Goal: Task Accomplishment & Management: Complete application form

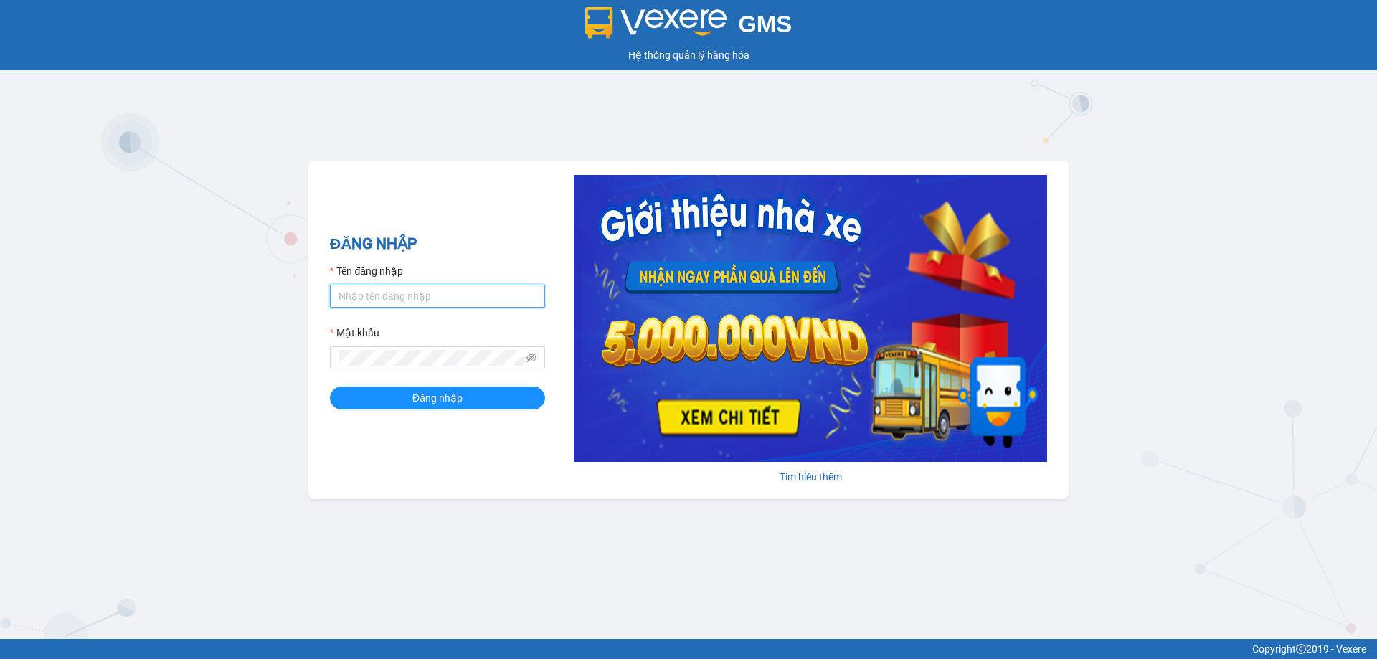
click at [411, 295] on input "Tên đăng nhập" at bounding box center [437, 296] width 215 height 23
type input "dltduong.hhg"
click at [330, 386] on button "Đăng nhập" at bounding box center [437, 397] width 215 height 23
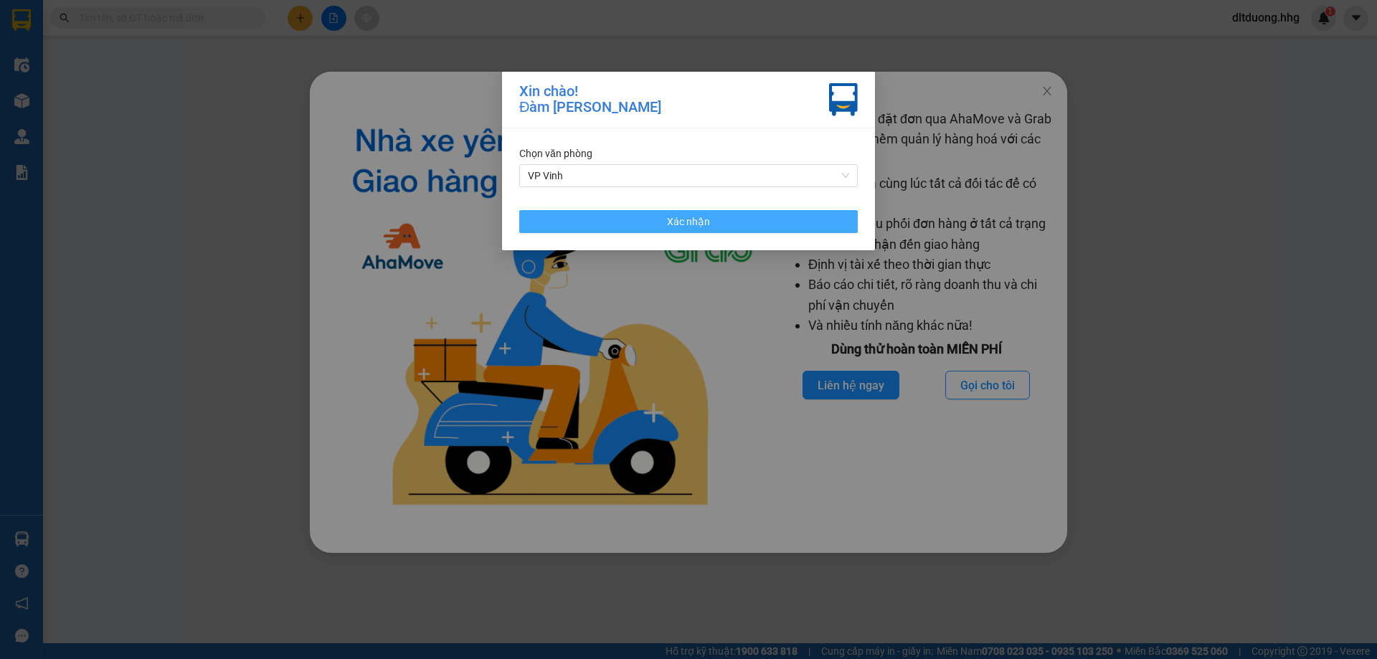
click at [733, 229] on button "Xác nhận" at bounding box center [688, 221] width 338 height 23
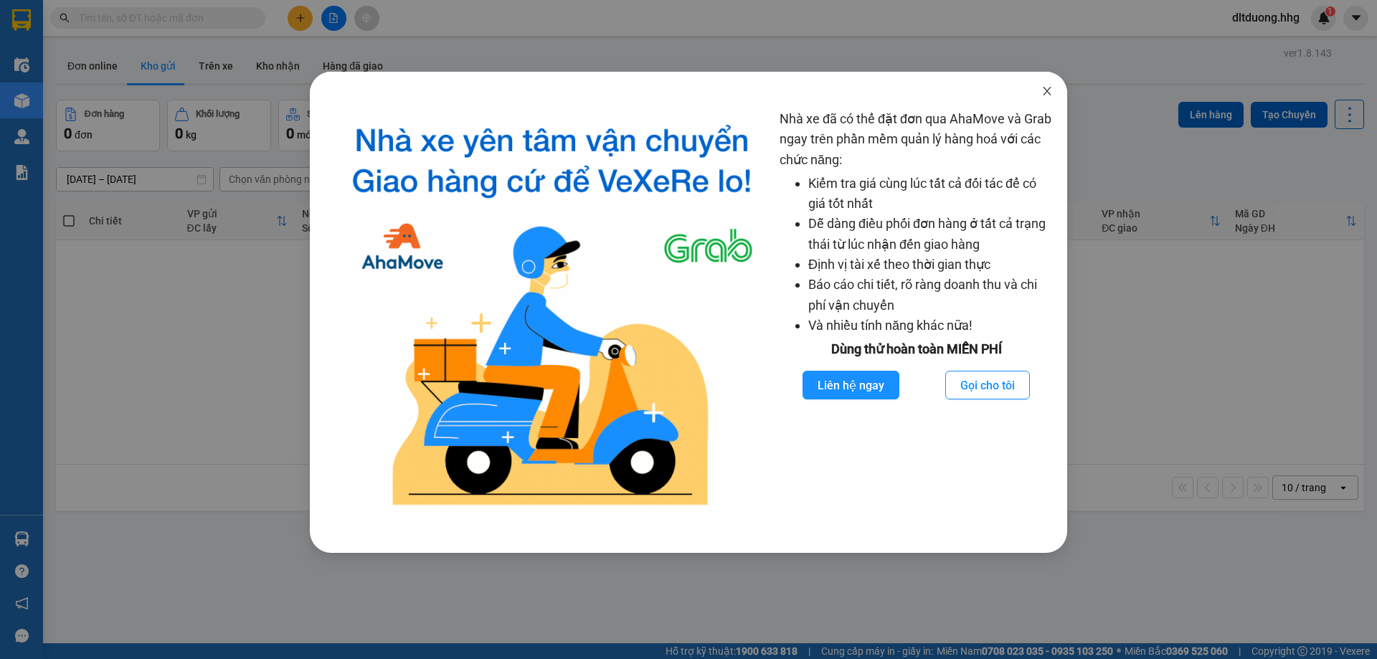
click at [1043, 94] on icon "close" at bounding box center [1046, 90] width 11 height 11
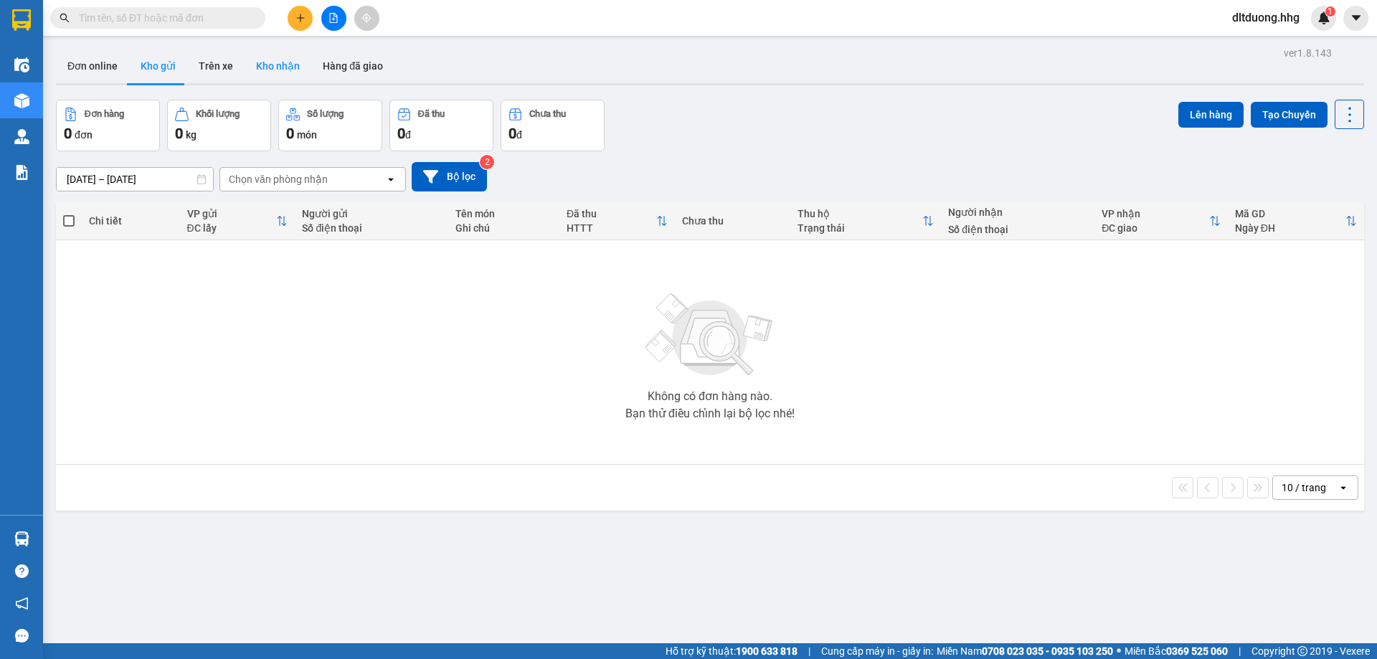
click at [271, 65] on button "Kho nhận" at bounding box center [278, 66] width 67 height 34
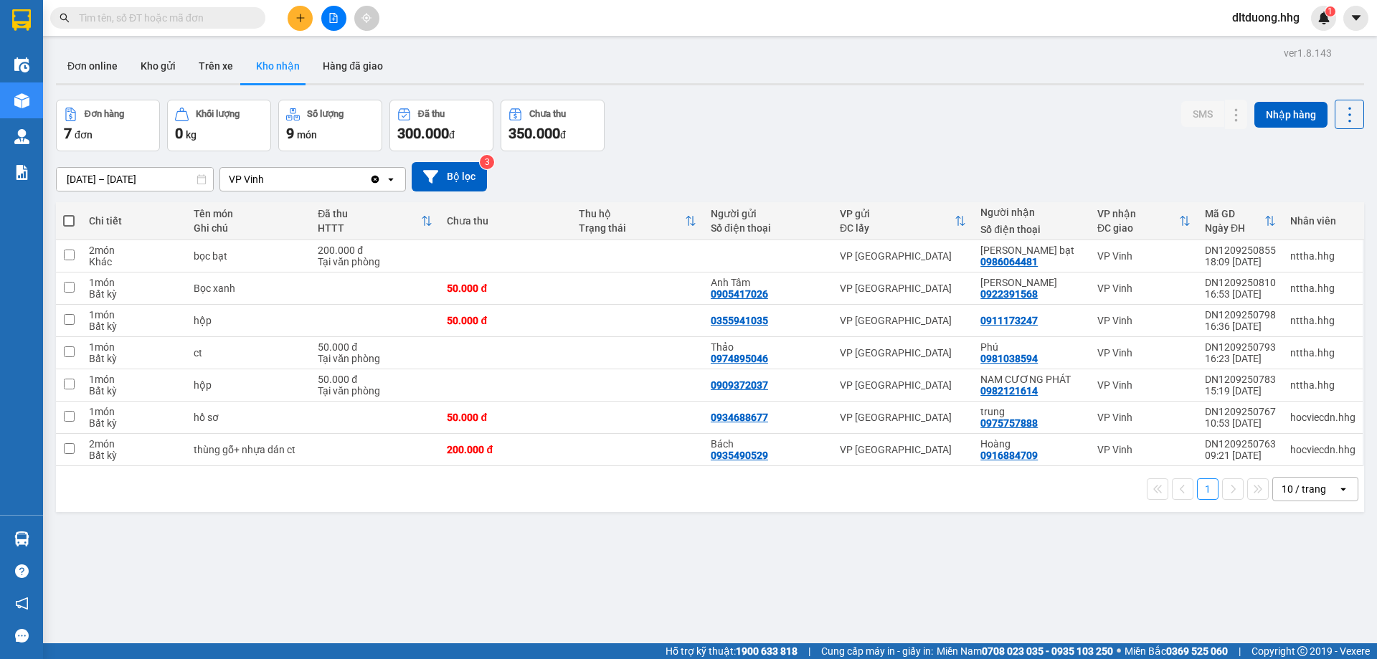
click at [1323, 485] on div "10 / trang" at bounding box center [1305, 489] width 65 height 23
click at [1314, 455] on span "100 / trang" at bounding box center [1299, 457] width 52 height 14
click at [129, 15] on input "text" at bounding box center [163, 18] width 169 height 16
paste input "VPV1209250774"
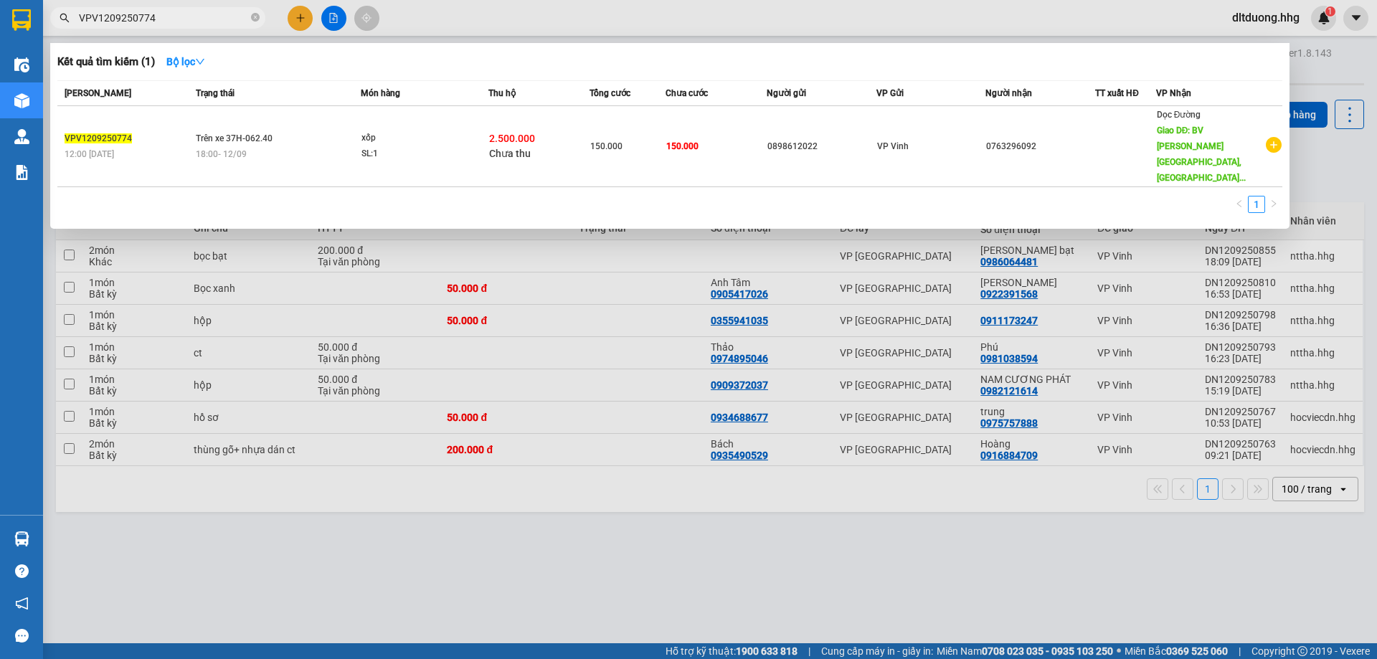
type input "VPV1209250774"
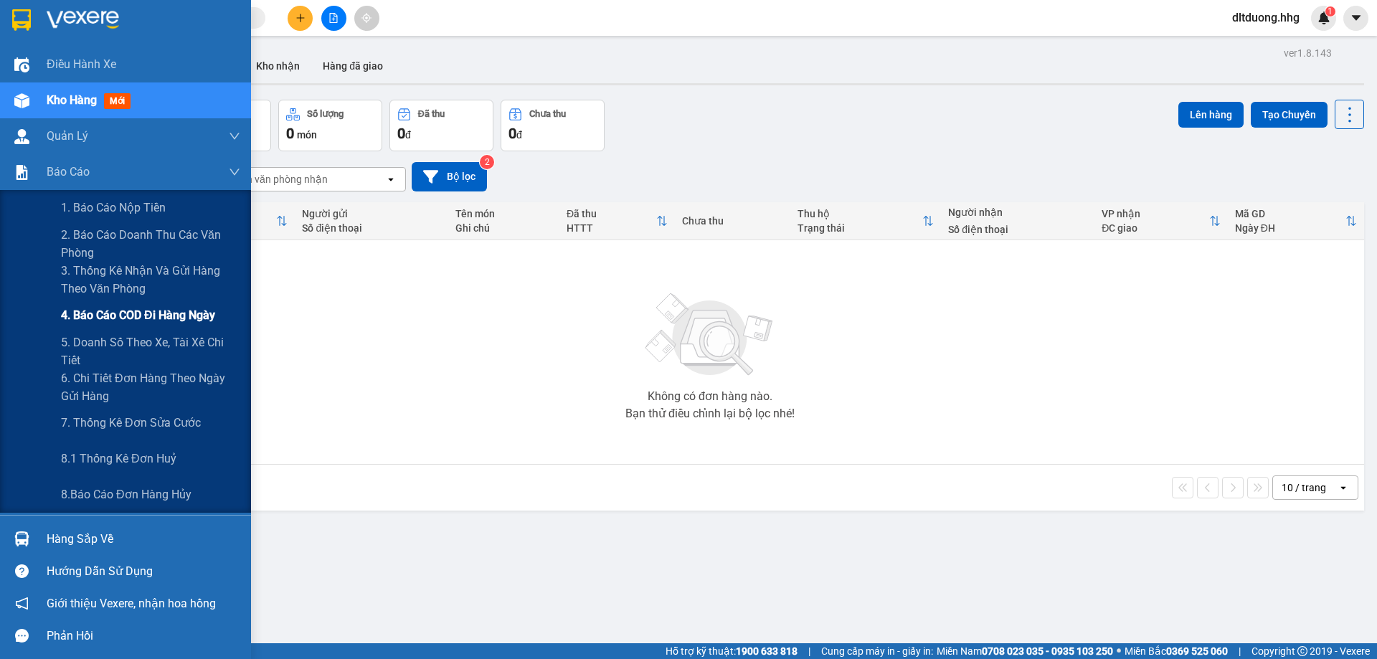
click at [101, 317] on span "4. Báo cáo COD đi hàng ngày" at bounding box center [138, 315] width 154 height 18
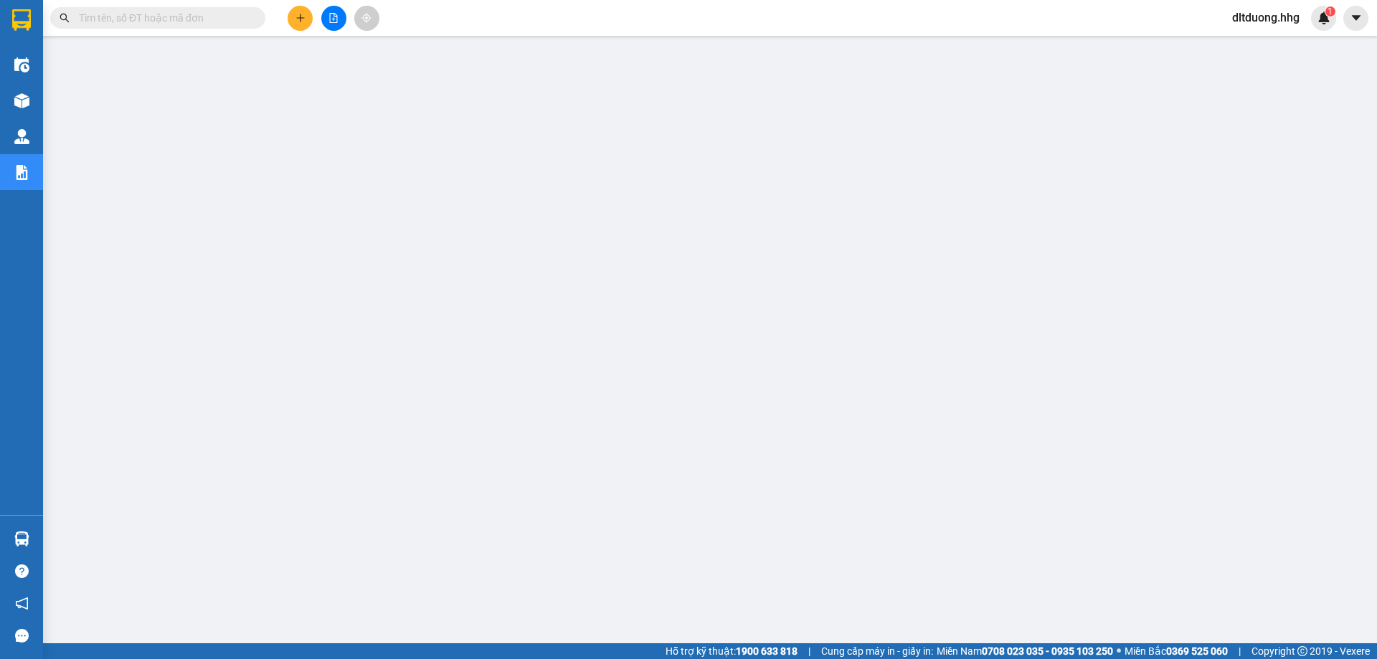
click at [207, 21] on input "text" at bounding box center [163, 18] width 169 height 16
paste input "DN1309251103"
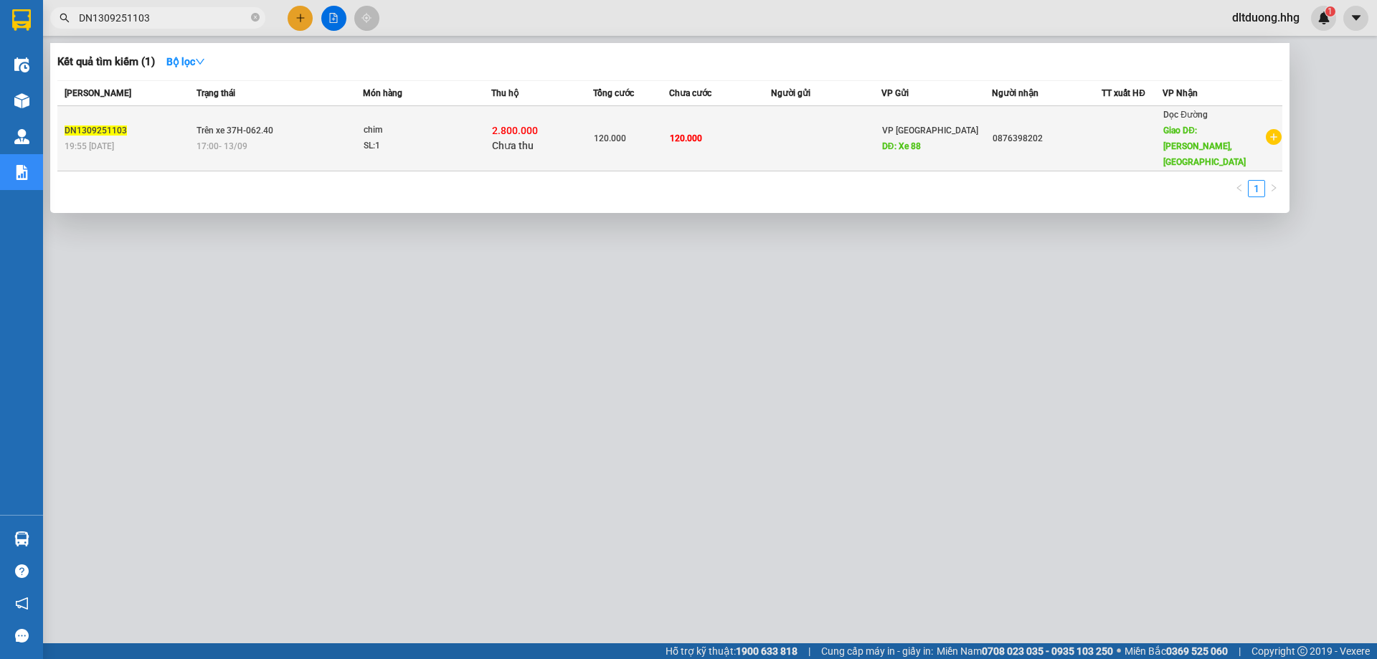
type input "DN1309251103"
click at [589, 146] on td "2.800.000 Chưa thu" at bounding box center [542, 138] width 102 height 65
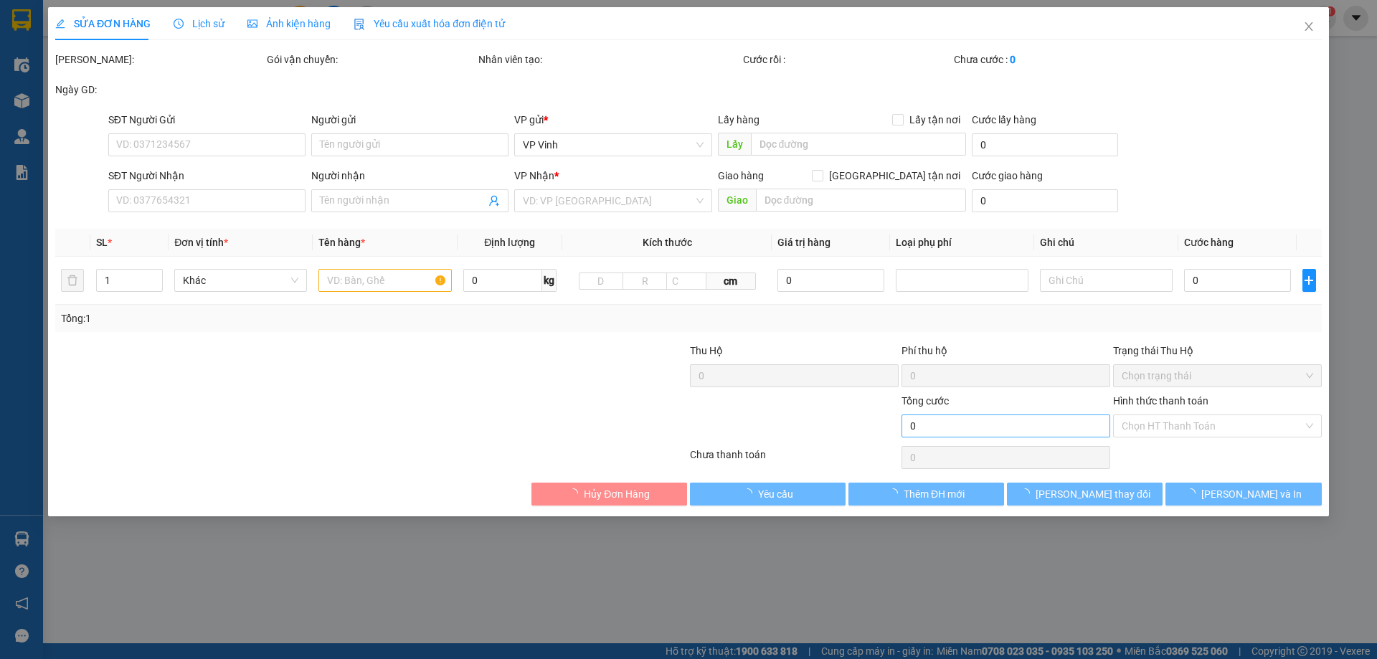
type input "Xe 88"
type input "0876398202"
type input "[PERSON_NAME], [GEOGRAPHIC_DATA]"
type input "20.000"
type input "120.000"
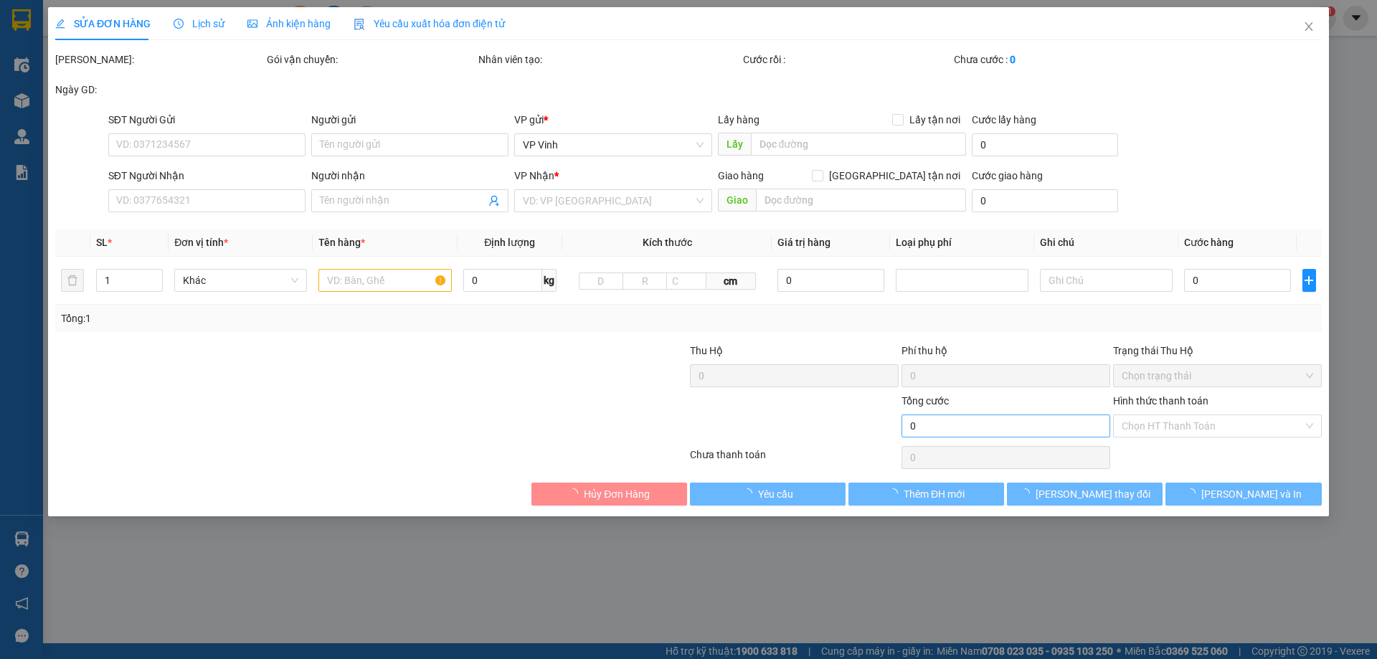
type input "120.000"
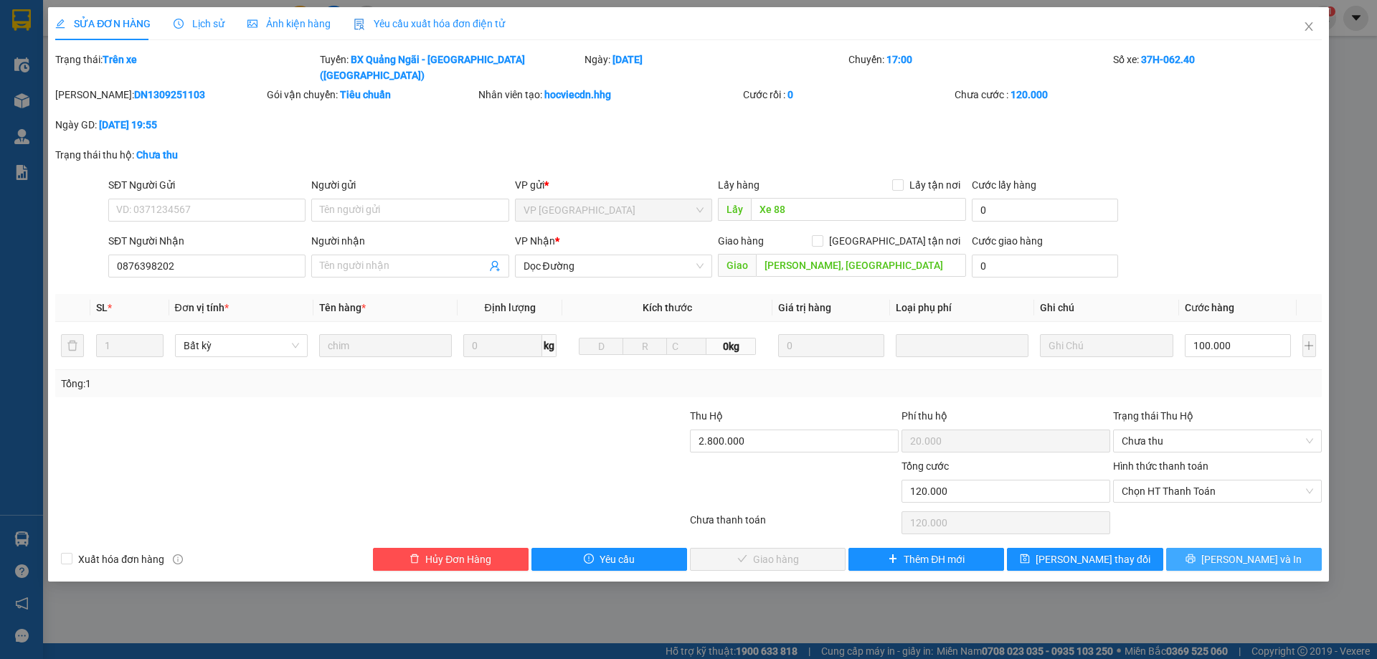
click at [1211, 550] on button "[PERSON_NAME] và In" at bounding box center [1244, 559] width 156 height 23
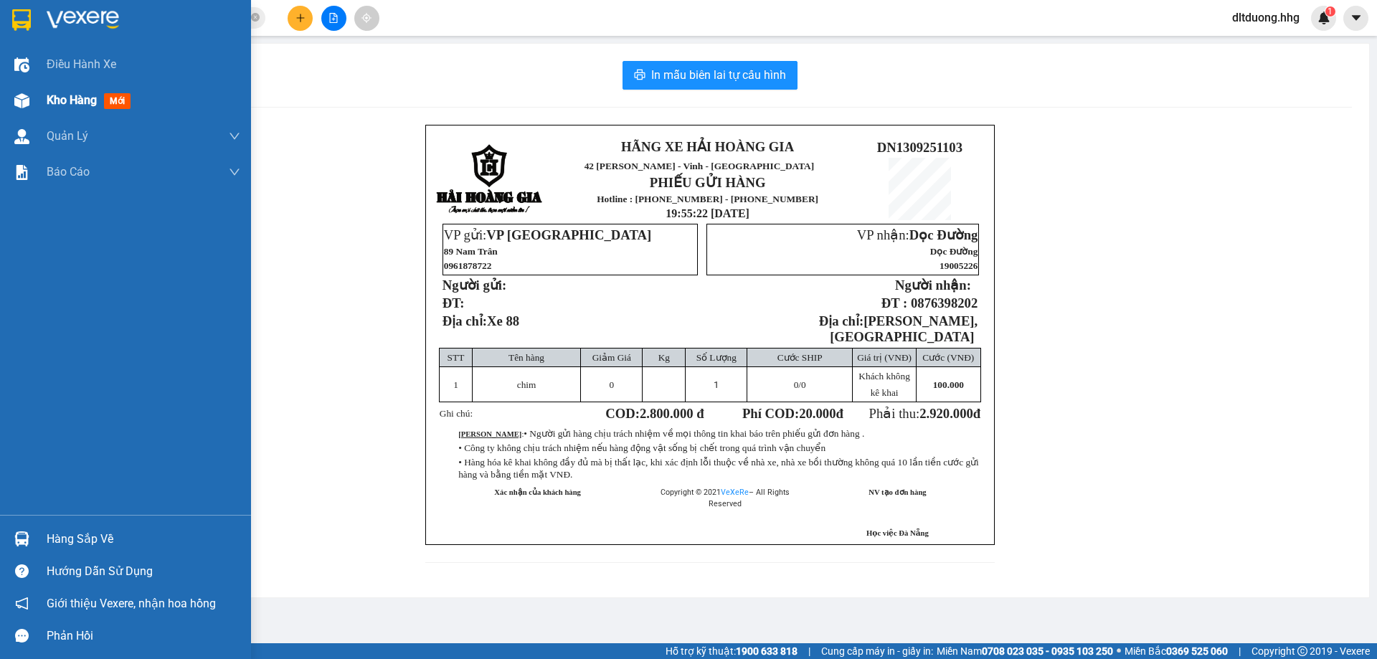
click at [46, 95] on div "Kho hàng mới" at bounding box center [125, 100] width 251 height 36
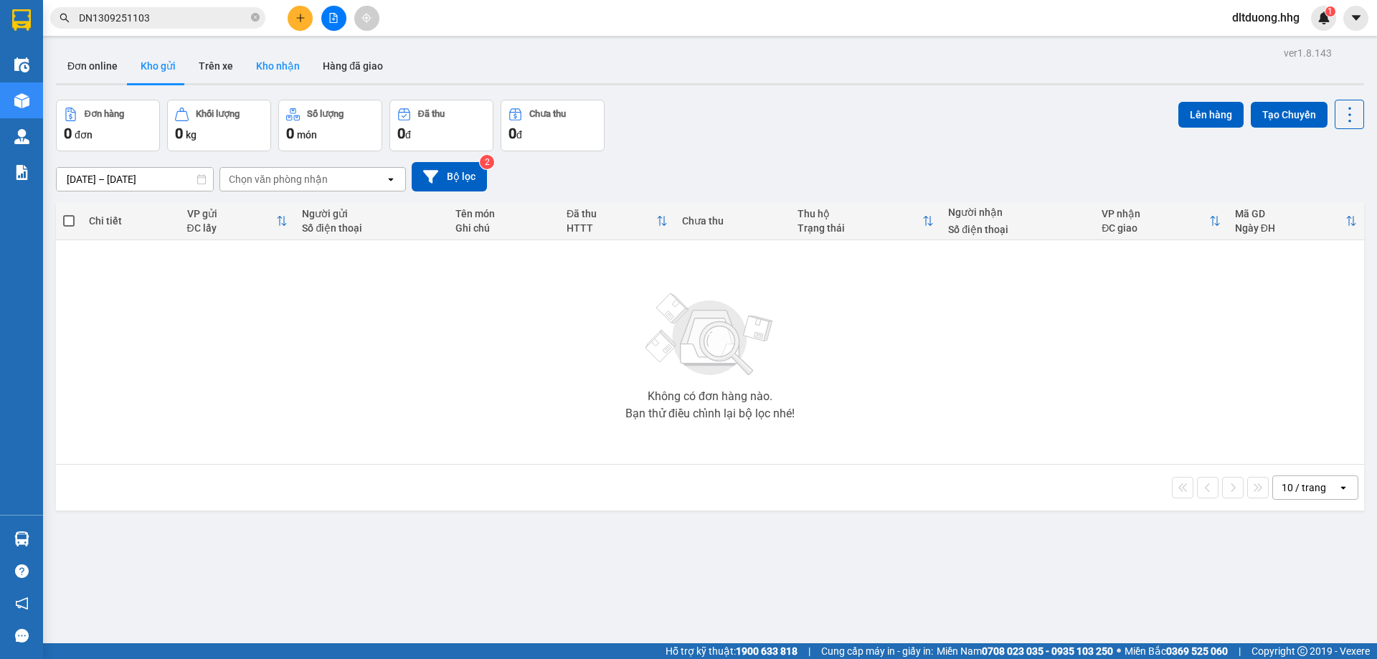
click at [272, 71] on button "Kho nhận" at bounding box center [278, 66] width 67 height 34
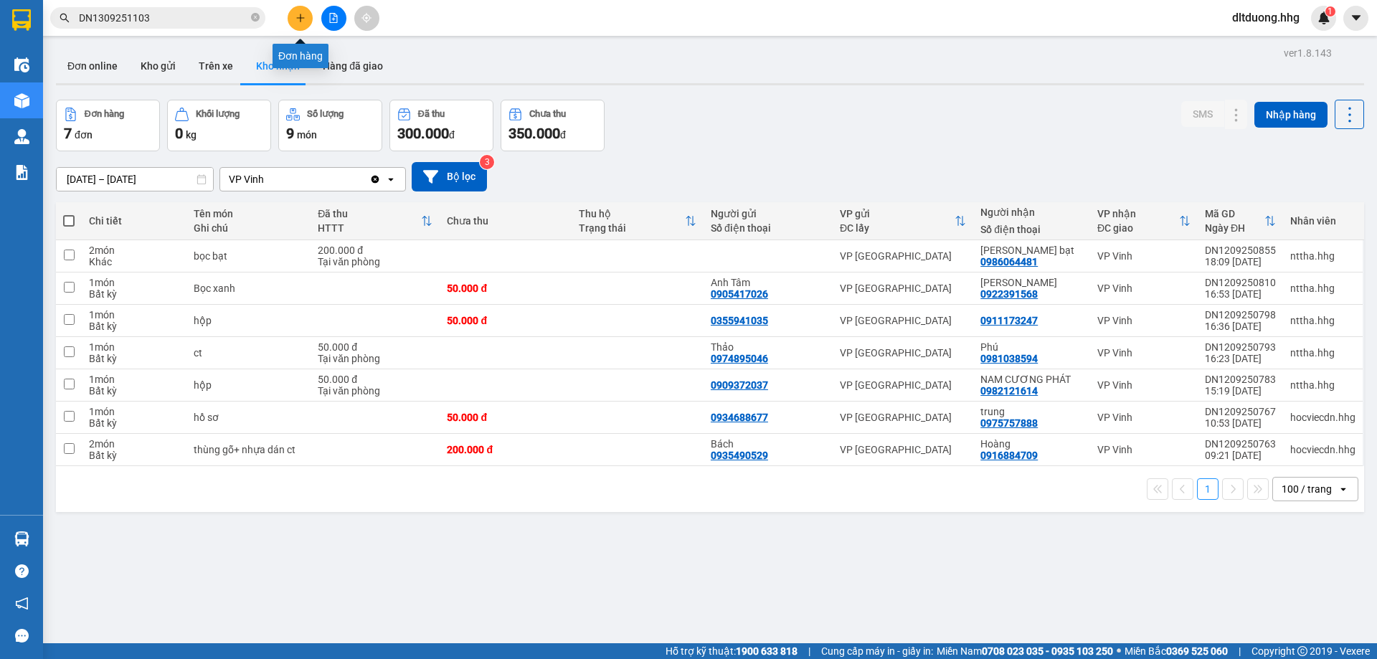
click at [299, 24] on button at bounding box center [300, 18] width 25 height 25
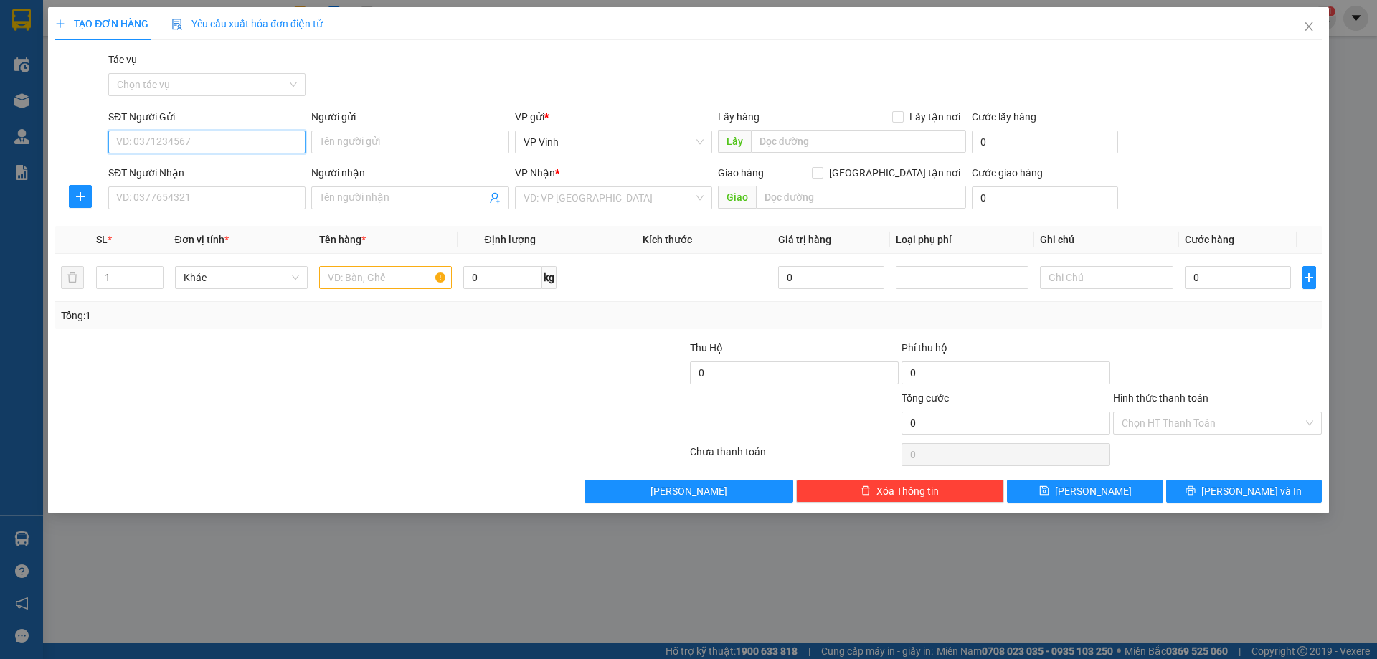
click at [261, 138] on input "SĐT Người Gửi" at bounding box center [206, 141] width 197 height 23
click at [196, 145] on input "0974513135" at bounding box center [206, 141] width 197 height 23
type input "0974513135"
click at [179, 203] on input "SĐT Người Nhận" at bounding box center [206, 197] width 197 height 23
type input "0941975323"
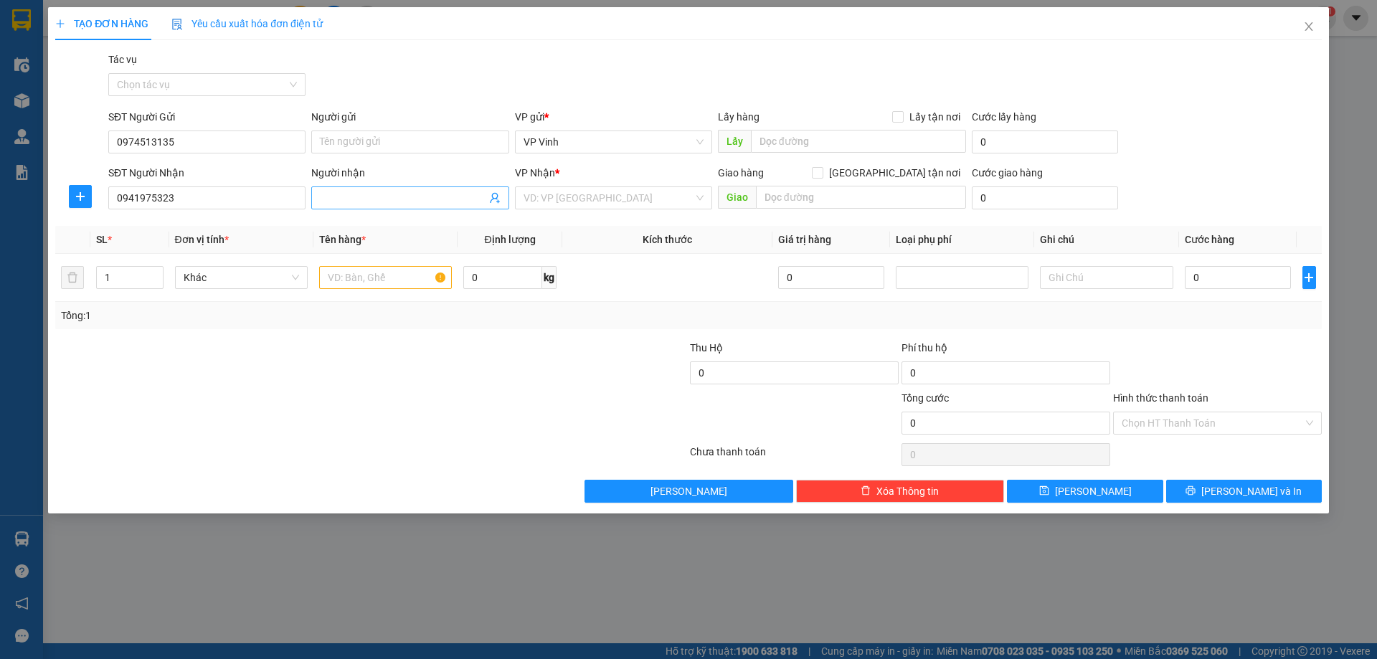
click at [467, 196] on input "Người nhận" at bounding box center [403, 198] width 166 height 16
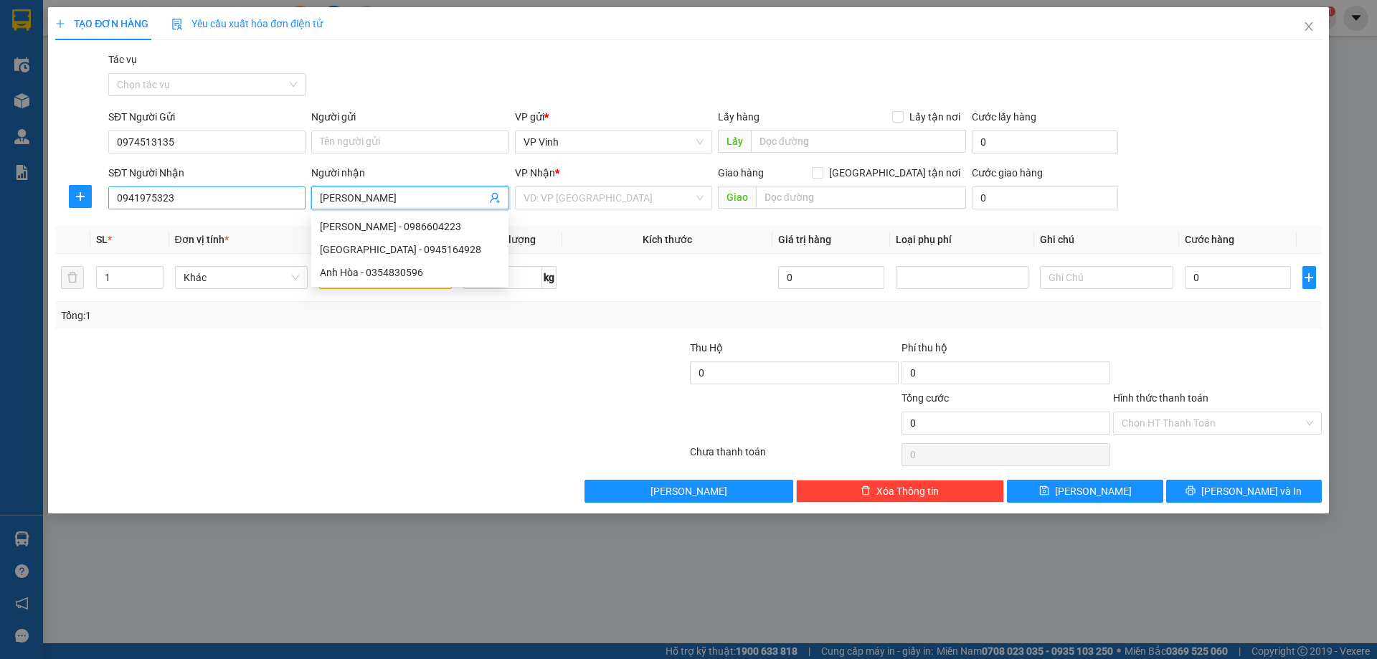
type input "[PERSON_NAME]"
click at [237, 196] on input "0941975323" at bounding box center [206, 197] width 197 height 23
click at [377, 199] on input "[PERSON_NAME]" at bounding box center [403, 198] width 166 height 16
click at [190, 196] on input "0941975323" at bounding box center [206, 197] width 197 height 23
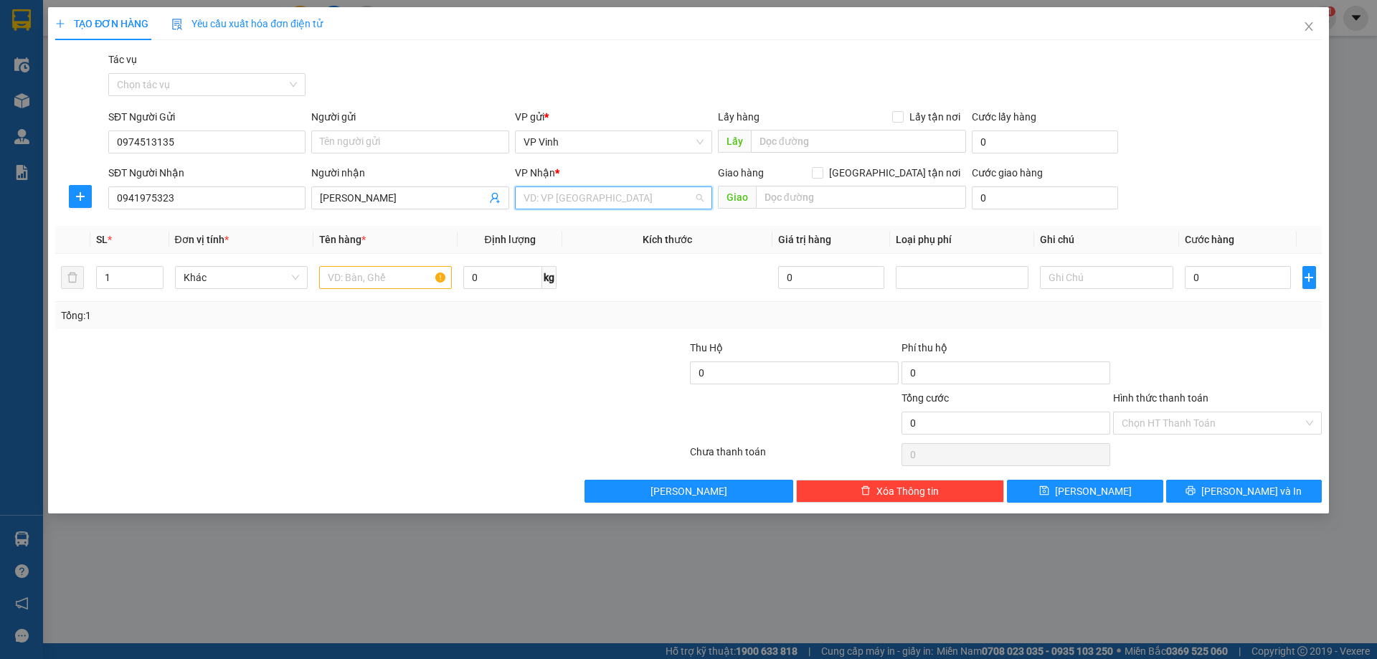
click at [569, 198] on input "search" at bounding box center [608, 198] width 170 height 22
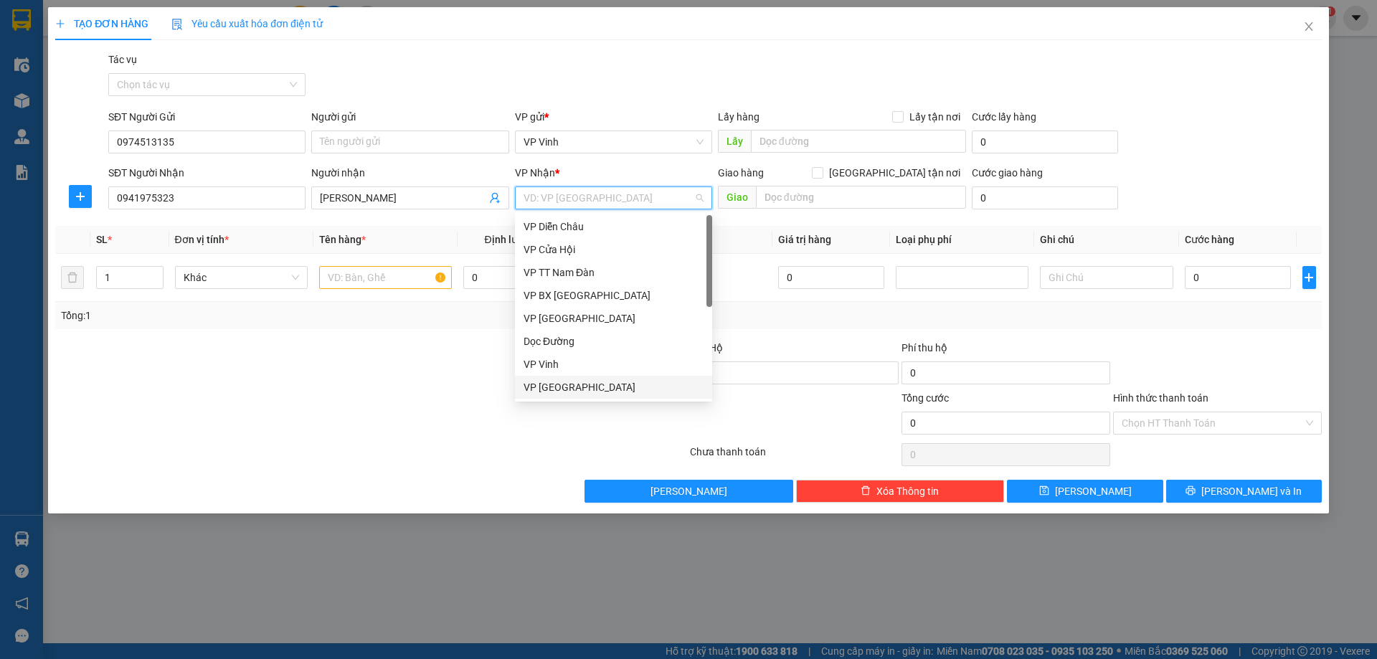
click at [557, 396] on div "VP [GEOGRAPHIC_DATA]" at bounding box center [613, 387] width 197 height 23
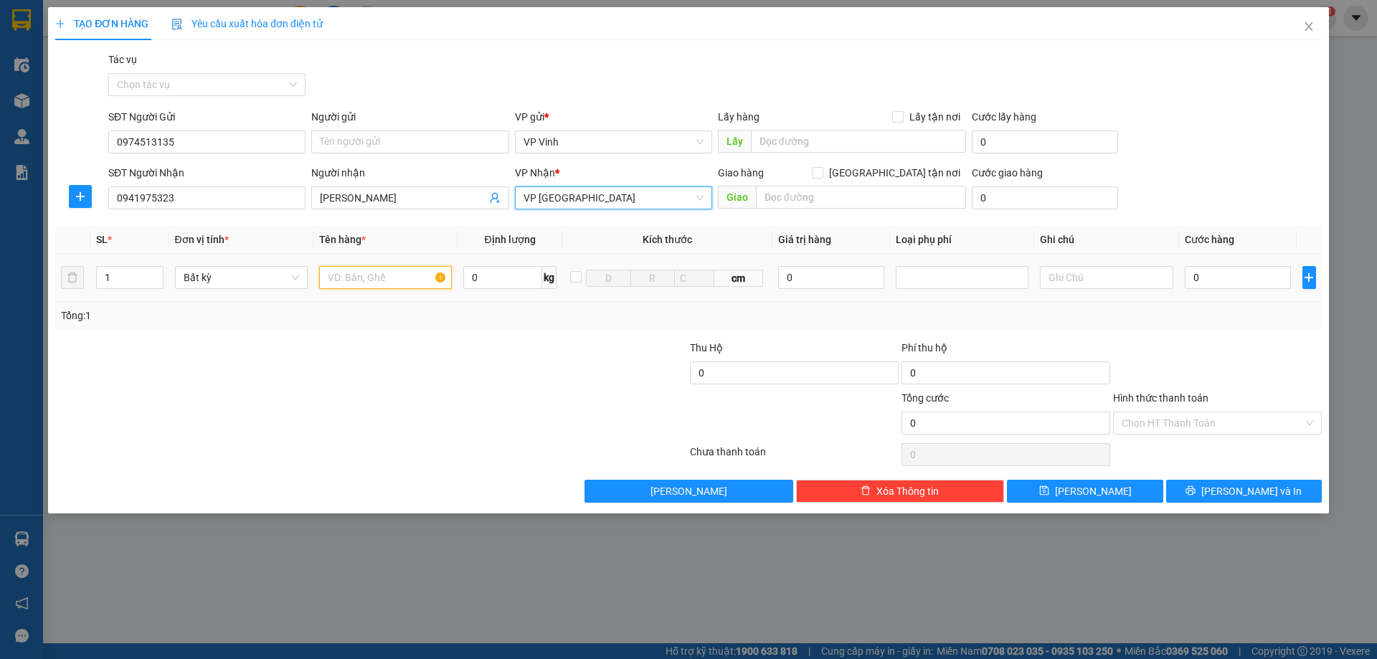
click at [351, 281] on input "text" at bounding box center [385, 277] width 133 height 23
type input "xô sơn"
click at [113, 282] on input "1" at bounding box center [130, 278] width 66 height 22
type input "2"
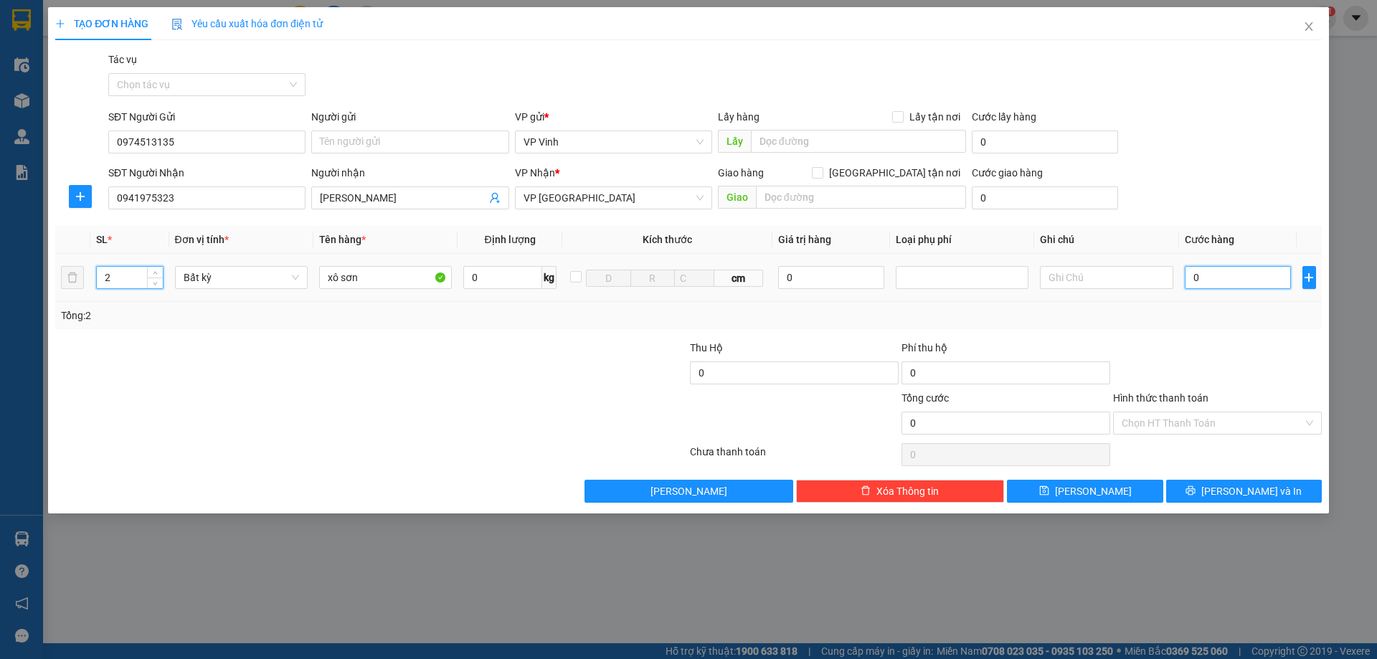
click at [1250, 283] on input "0" at bounding box center [1238, 277] width 107 height 23
type input "1"
type input "10"
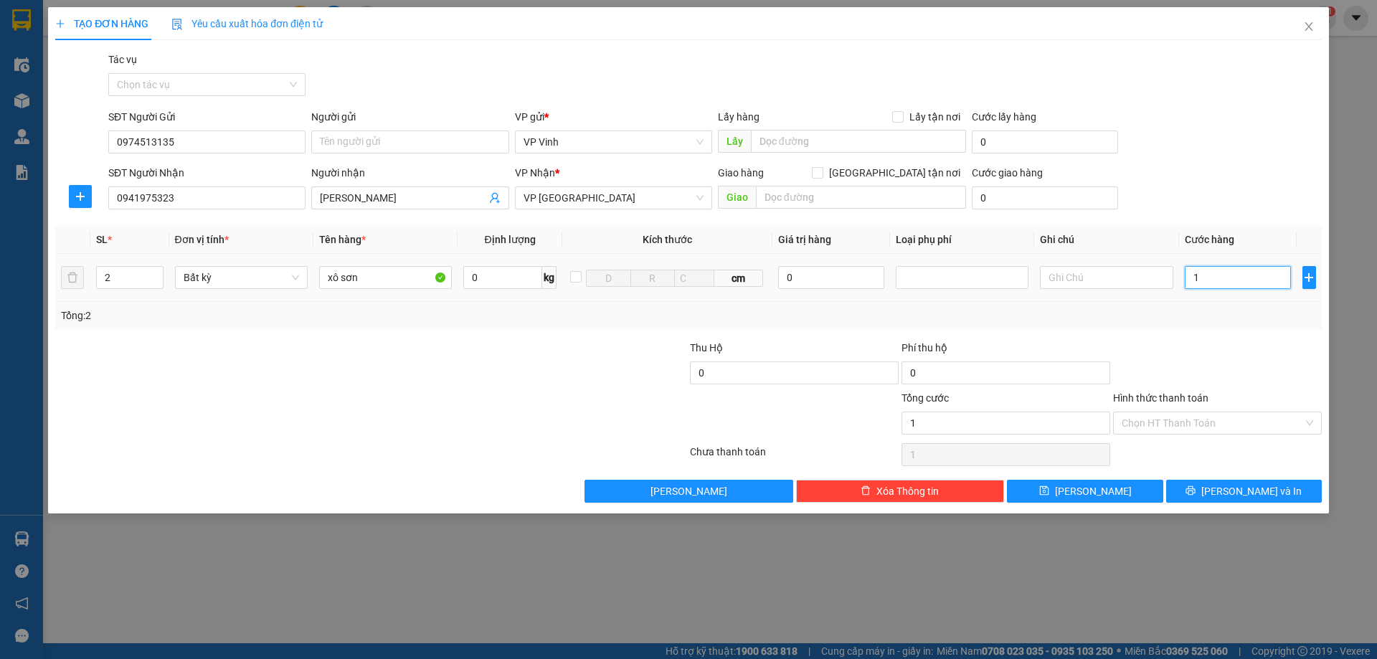
type input "10"
type input "100"
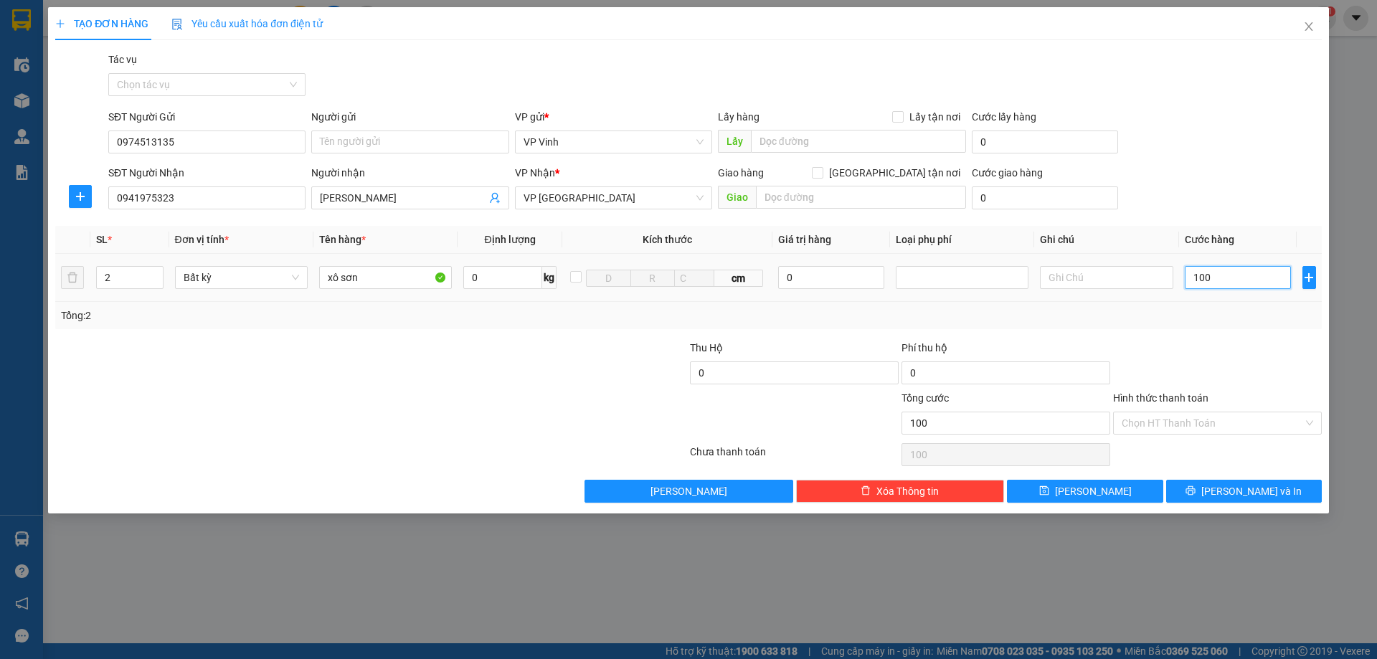
type input "1.000"
type input "10.000"
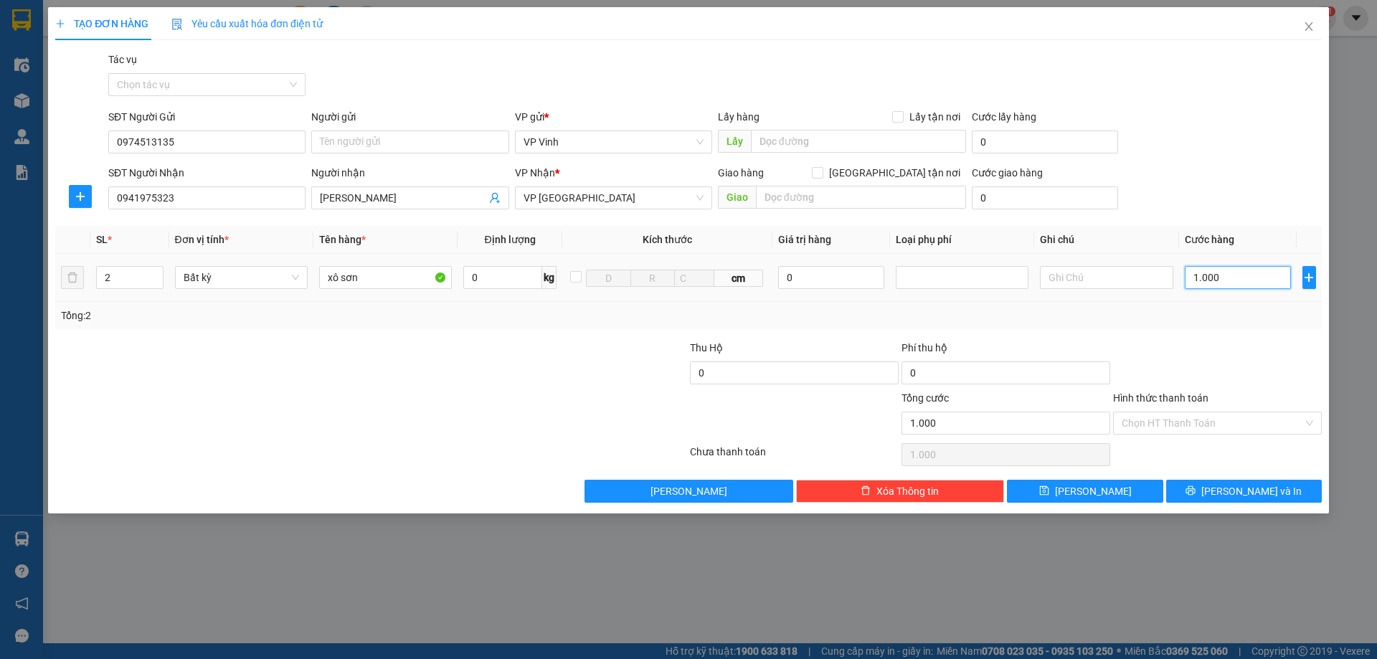
type input "10.000"
type input "100.000"
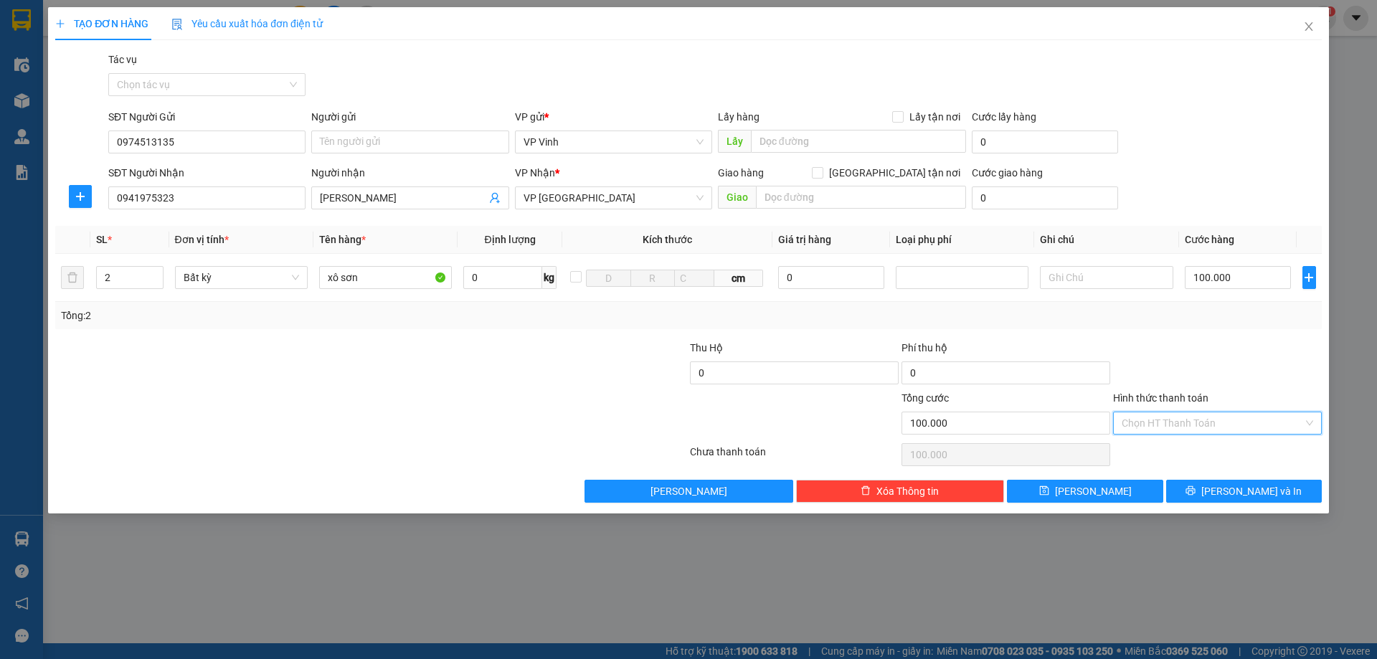
click at [1273, 426] on input "Hình thức thanh toán" at bounding box center [1211, 423] width 181 height 22
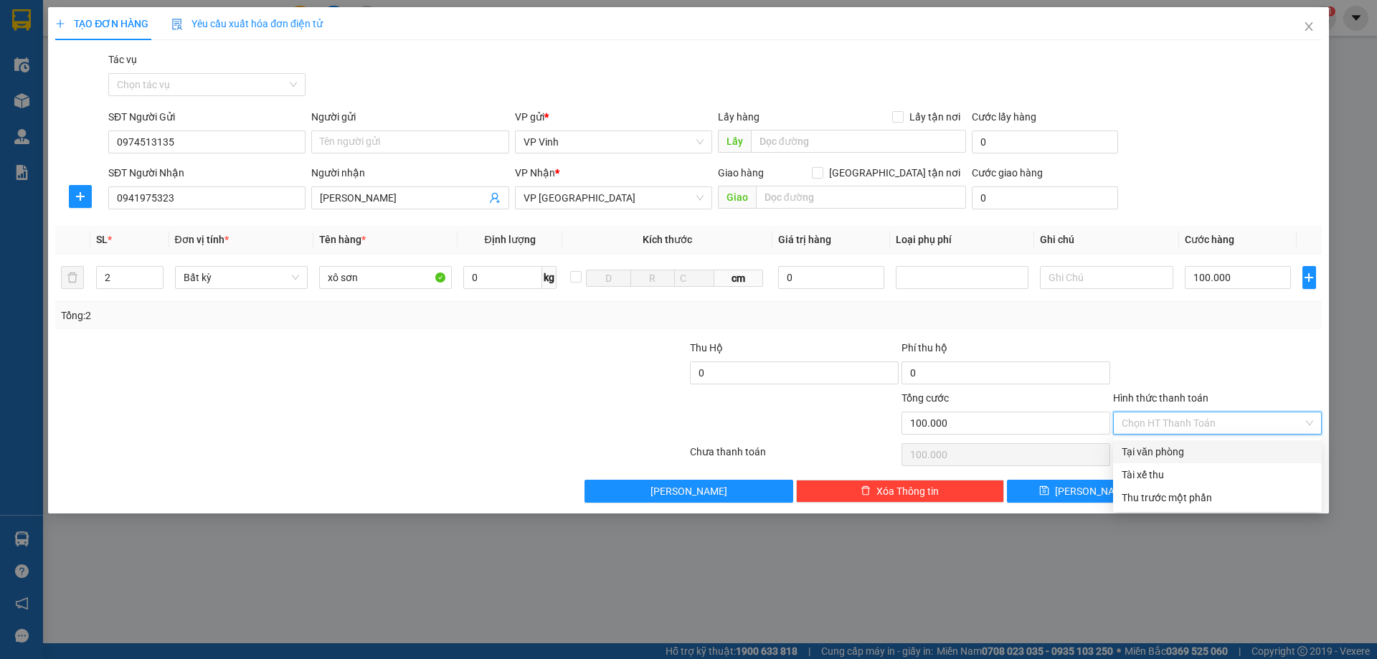
click at [1192, 453] on div "Tại văn phòng" at bounding box center [1216, 452] width 191 height 16
type input "0"
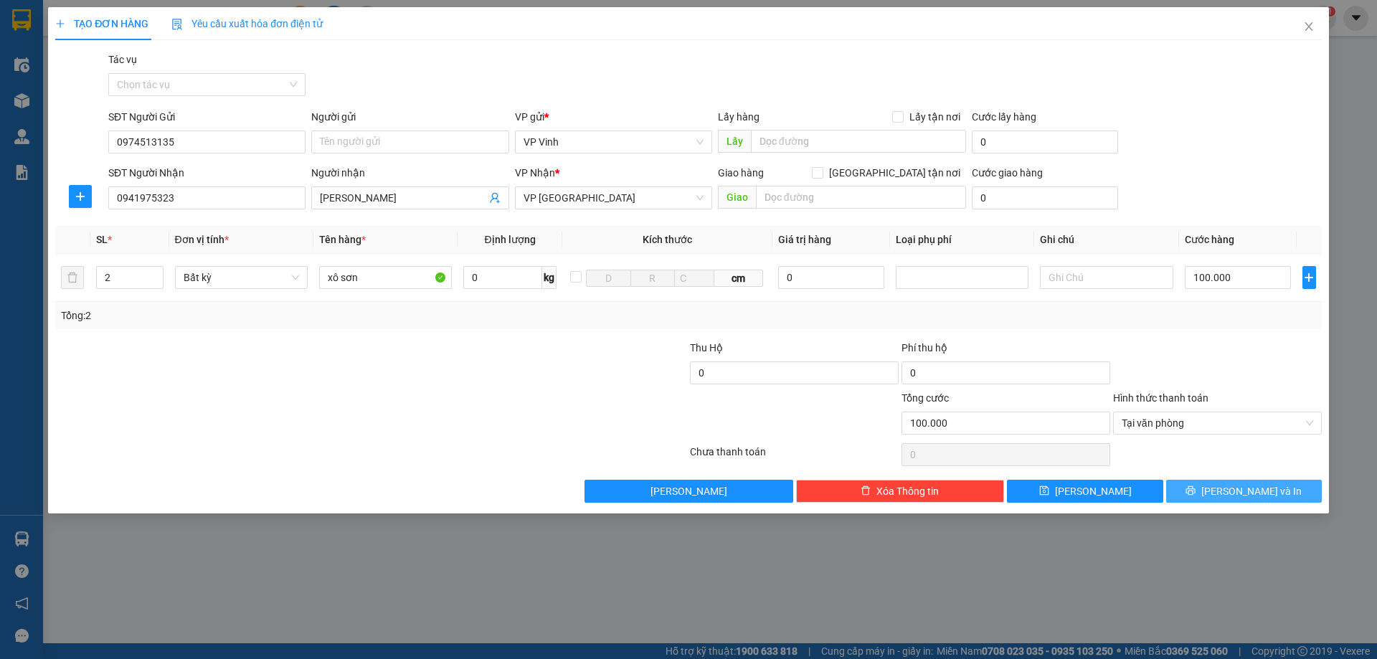
click at [1260, 499] on button "[PERSON_NAME] và In" at bounding box center [1244, 491] width 156 height 23
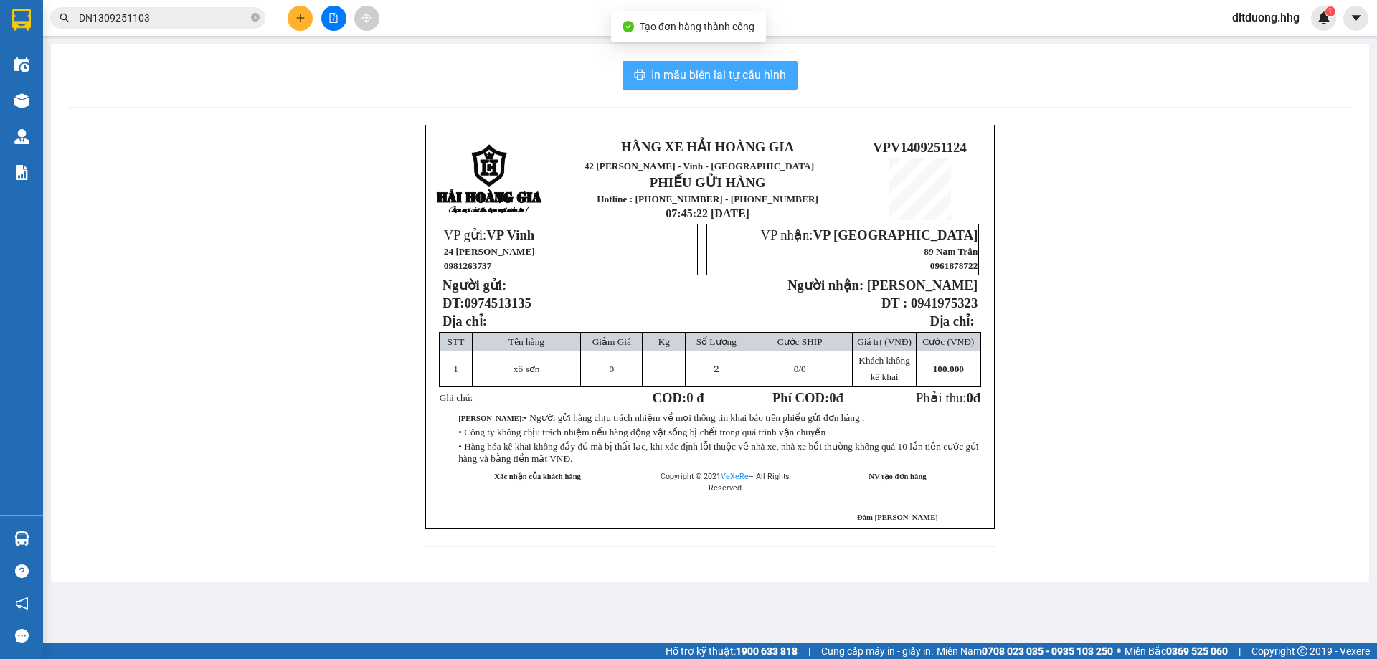
click at [746, 80] on span "In mẫu biên lai tự cấu hình" at bounding box center [718, 75] width 135 height 18
